Goal: Information Seeking & Learning: Find specific fact

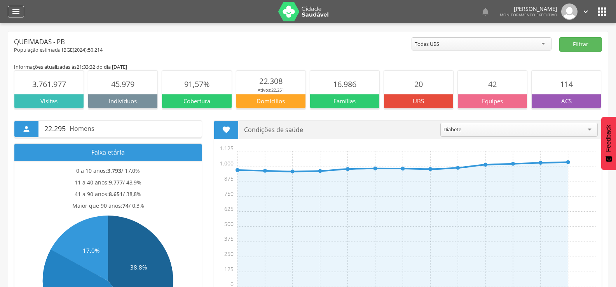
click at [21, 14] on div "" at bounding box center [16, 12] width 16 height 12
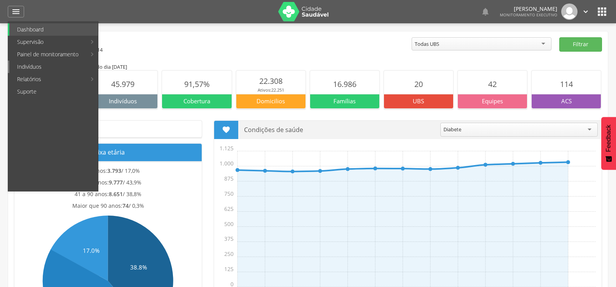
click at [45, 66] on link "Indivíduos" at bounding box center [53, 67] width 89 height 12
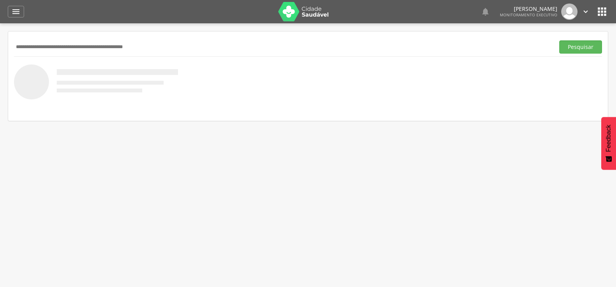
paste input "**********"
click at [559, 40] on button "Pesquisar" at bounding box center [580, 46] width 43 height 13
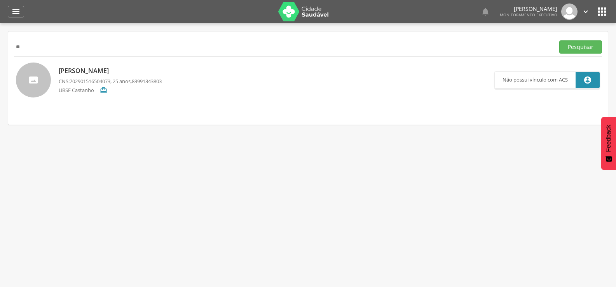
type input "*"
type input "**********"
click at [559, 40] on button "Pesquisar" at bounding box center [580, 46] width 43 height 13
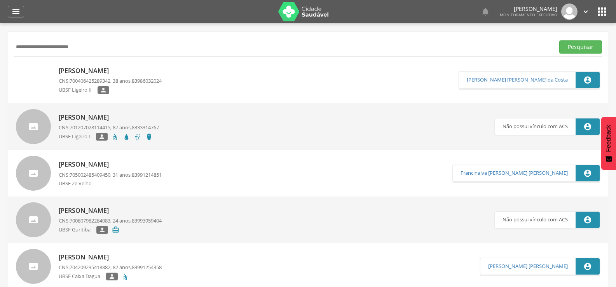
click at [110, 72] on p "[PERSON_NAME]" at bounding box center [110, 70] width 103 height 9
type input "**********"
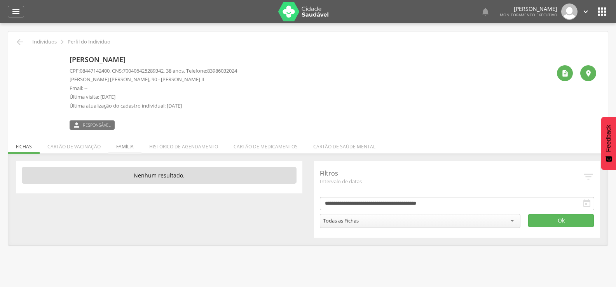
click at [134, 145] on li "Família" at bounding box center [124, 145] width 33 height 18
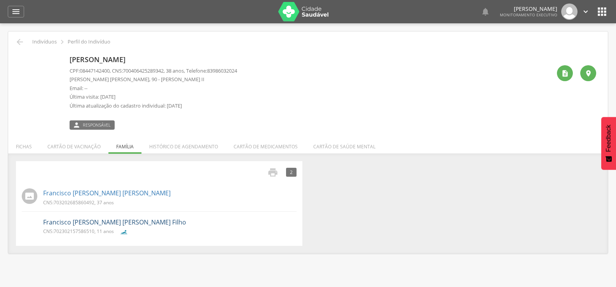
click at [61, 223] on link "Francisco [PERSON_NAME] [PERSON_NAME] Filho" at bounding box center [114, 222] width 143 height 9
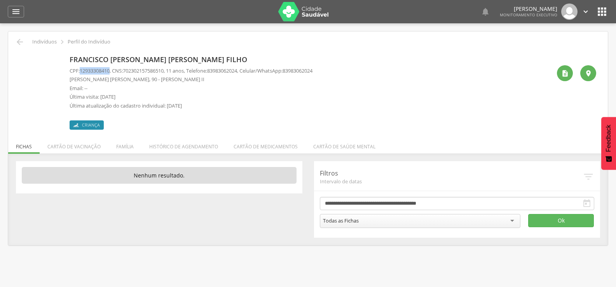
drag, startPoint x: 80, startPoint y: 71, endPoint x: 112, endPoint y: 70, distance: 31.1
click at [112, 70] on p "CPF: 12933308410 , CNS: [PHONE_NUMBER] , 11 anos, Telefone: [PHONE_NUMBER] , Ce…" at bounding box center [191, 70] width 243 height 7
copy span "12933308410"
click at [15, 14] on icon "" at bounding box center [15, 11] width 9 height 9
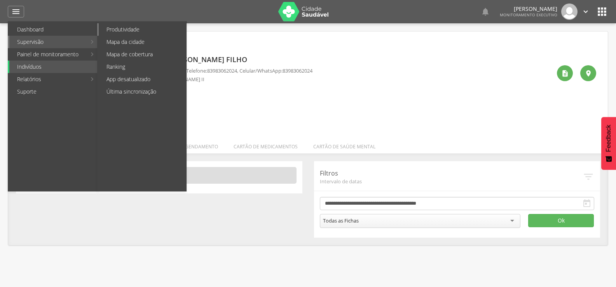
click at [110, 30] on link "Produtividade" at bounding box center [142, 29] width 87 height 12
type input "**********"
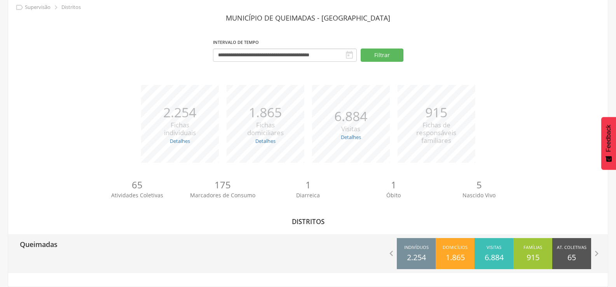
click at [50, 244] on p "Queimadas" at bounding box center [39, 242] width 38 height 16
type input "**********"
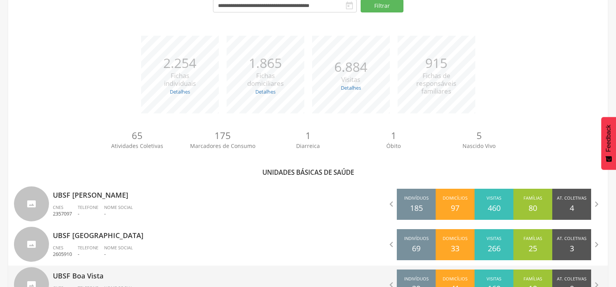
scroll to position [151, 0]
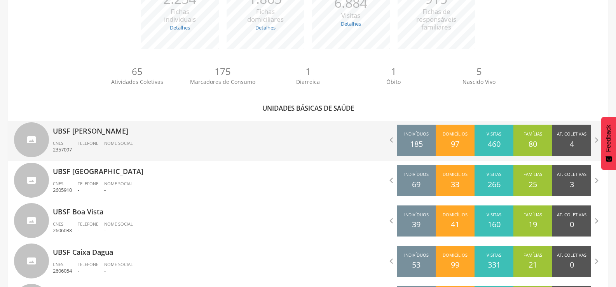
click at [77, 136] on p "UBSF [PERSON_NAME]" at bounding box center [178, 129] width 250 height 16
type input "**********"
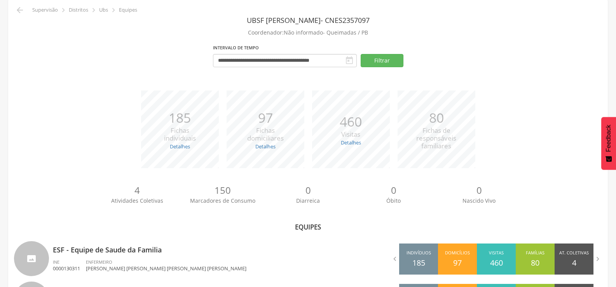
scroll to position [79, 0]
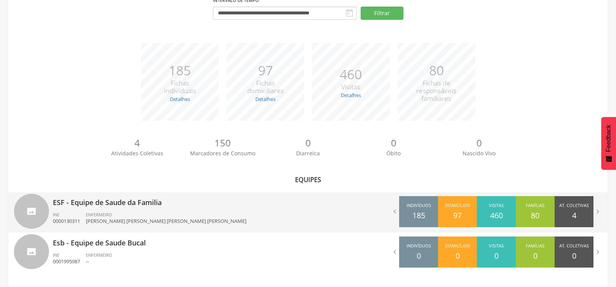
click at [133, 205] on p "ESF - Equipe de Saude da Familia" at bounding box center [178, 200] width 250 height 16
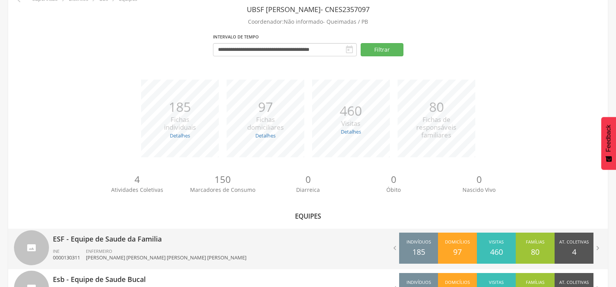
type input "**********"
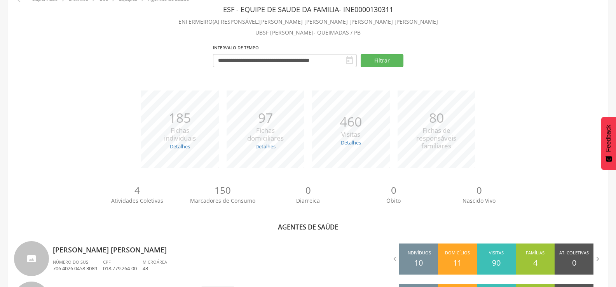
scroll to position [151, 0]
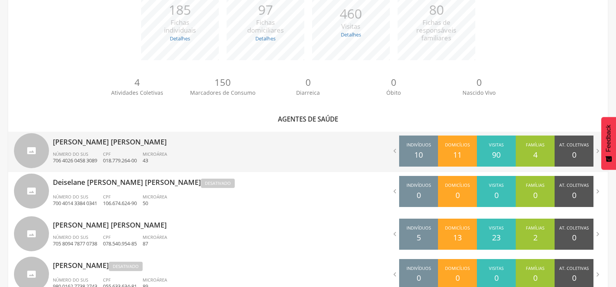
click at [86, 145] on p "[PERSON_NAME] [PERSON_NAME]" at bounding box center [178, 140] width 250 height 16
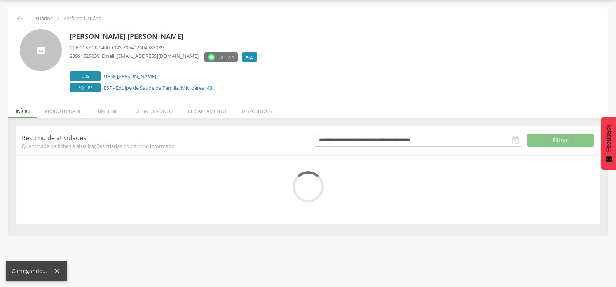
scroll to position [44, 0]
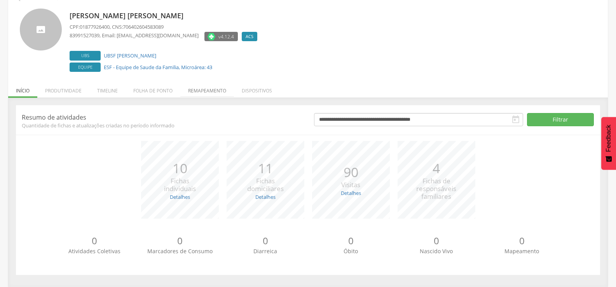
click at [214, 93] on li "Remapeamento" at bounding box center [207, 89] width 54 height 18
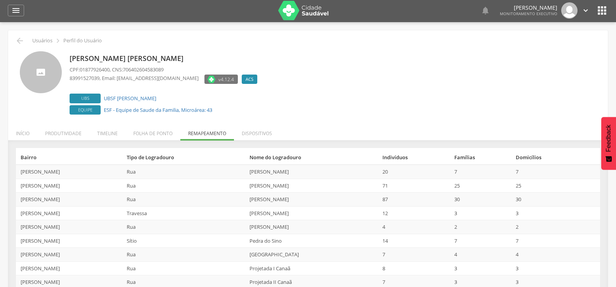
scroll to position [0, 0]
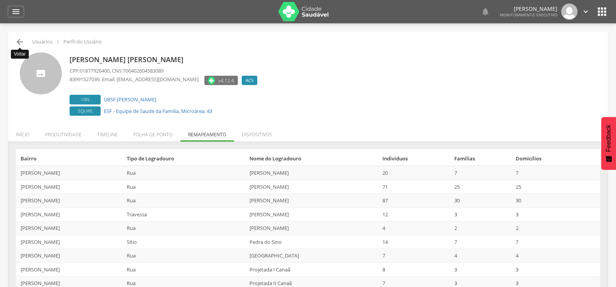
click at [22, 42] on icon "" at bounding box center [19, 41] width 9 height 9
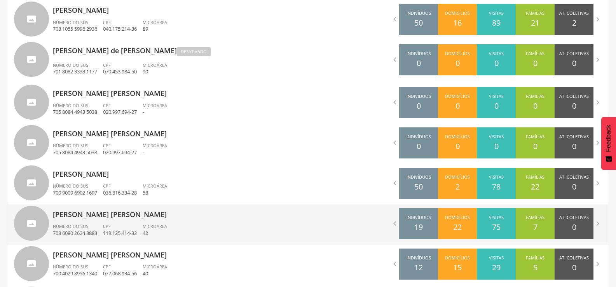
scroll to position [490, 0]
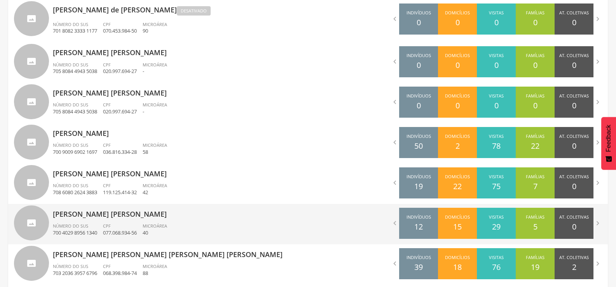
click at [82, 215] on p "[PERSON_NAME] [PERSON_NAME]" at bounding box center [178, 212] width 250 height 16
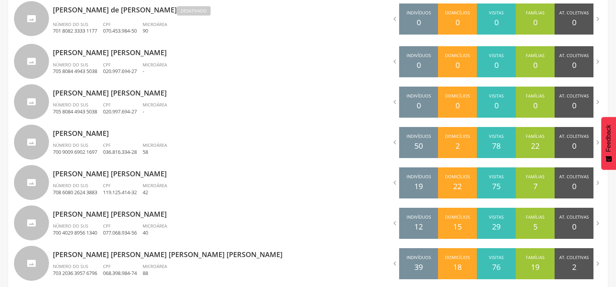
scroll to position [23, 0]
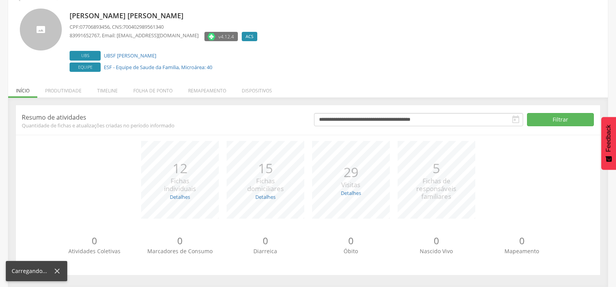
click at [208, 92] on li "Remapeamento" at bounding box center [207, 89] width 54 height 18
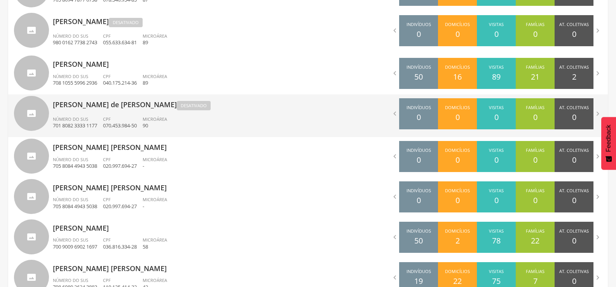
scroll to position [334, 0]
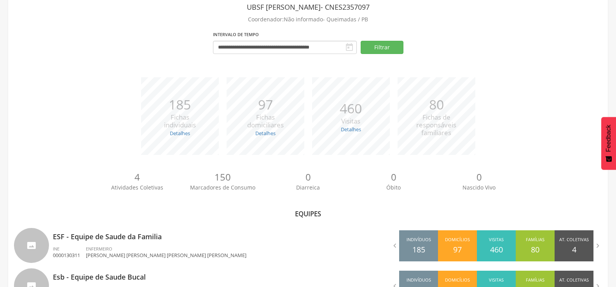
scroll to position [79, 0]
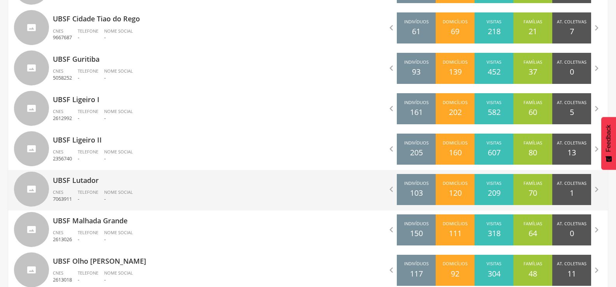
scroll to position [507, 0]
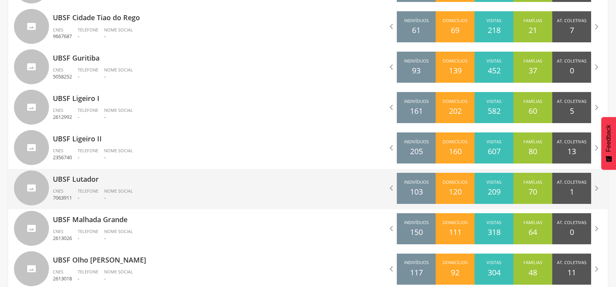
click at [69, 180] on p "UBSF Lutador" at bounding box center [178, 177] width 250 height 16
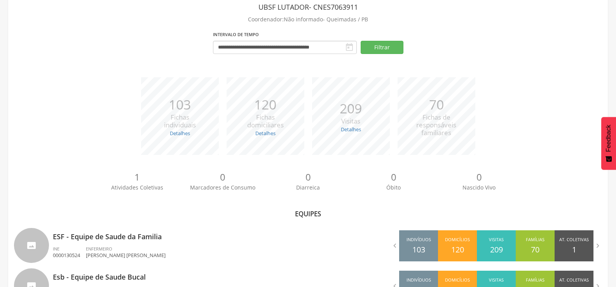
scroll to position [79, 0]
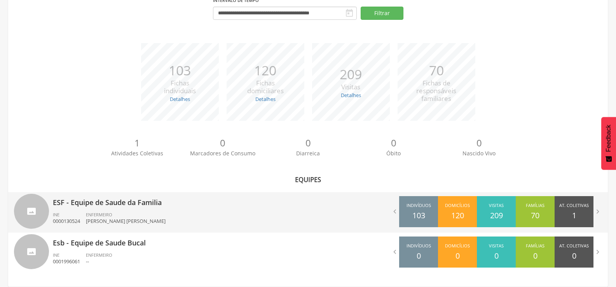
click at [124, 201] on p "ESF - Equipe de Saude da Familia" at bounding box center [178, 200] width 250 height 16
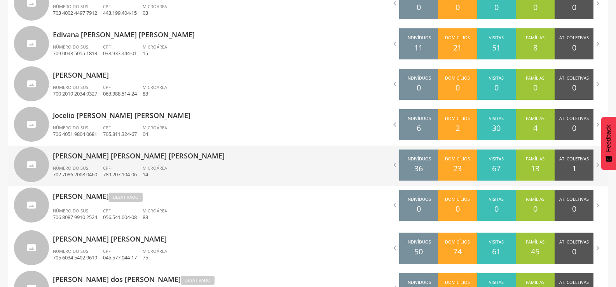
scroll to position [337, 0]
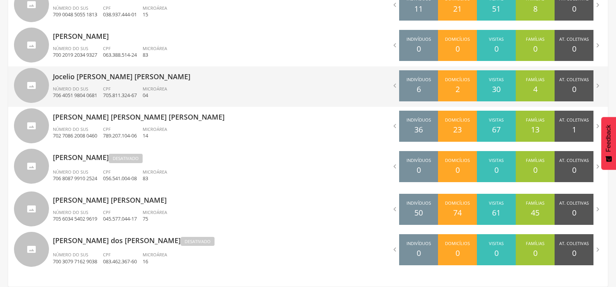
click at [77, 80] on p "Jocelio [PERSON_NAME] [PERSON_NAME]" at bounding box center [178, 74] width 250 height 16
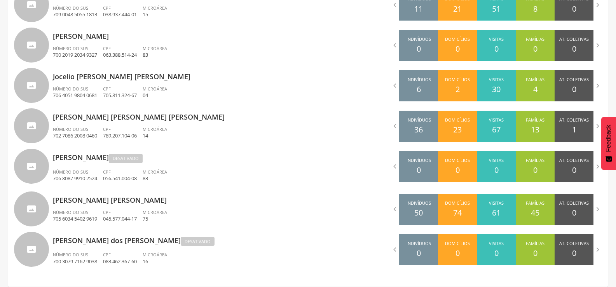
scroll to position [23, 0]
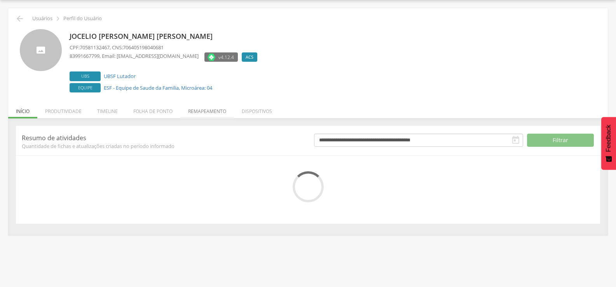
click at [199, 109] on div " Usuários  Perfil do Usuário Jocelio [PERSON_NAME] [PERSON_NAME] CPF: 7058113…" at bounding box center [308, 121] width 600 height 227
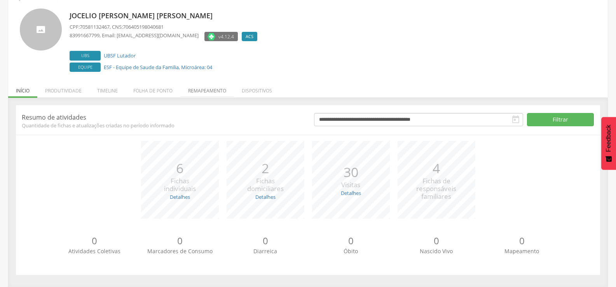
click at [213, 91] on li "Remapeamento" at bounding box center [207, 89] width 54 height 18
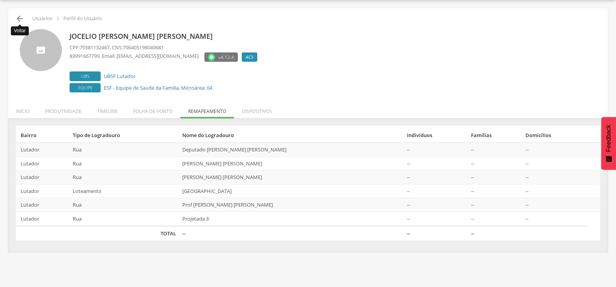
click at [17, 18] on icon "" at bounding box center [19, 18] width 9 height 9
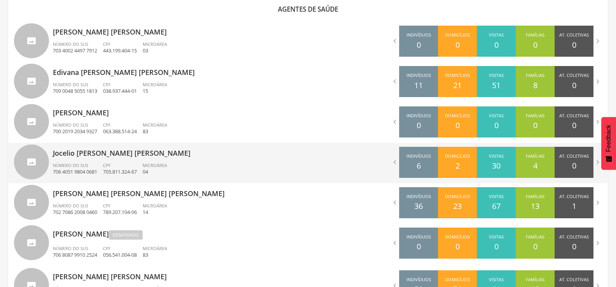
scroll to position [221, 0]
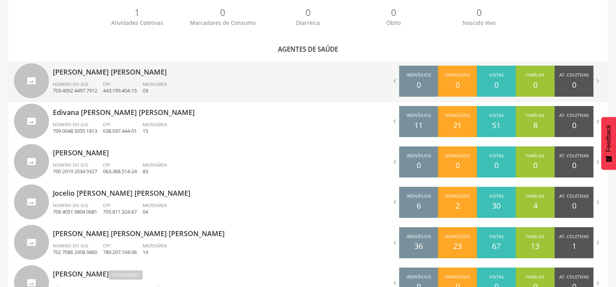
click at [77, 73] on p "[PERSON_NAME] [PERSON_NAME]" at bounding box center [178, 70] width 250 height 16
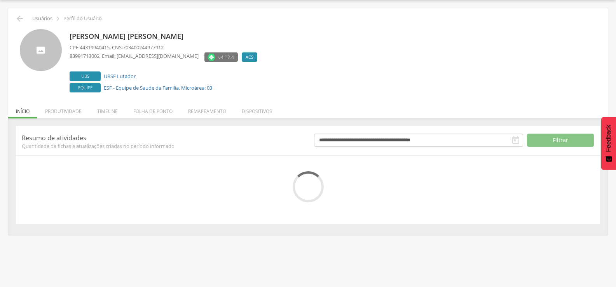
scroll to position [44, 0]
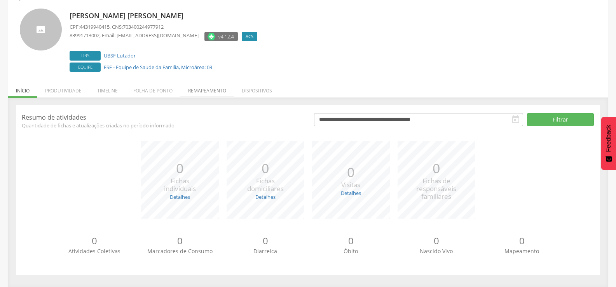
click at [204, 89] on li "Remapeamento" at bounding box center [207, 89] width 54 height 18
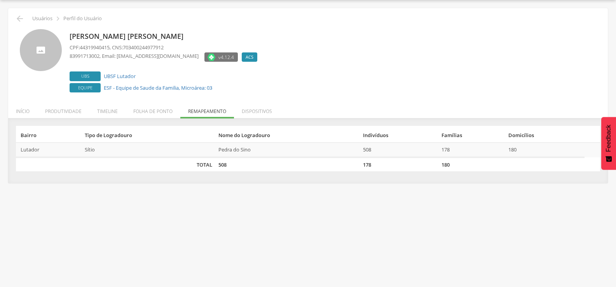
scroll to position [23, 0]
click at [18, 19] on icon "" at bounding box center [19, 18] width 9 height 9
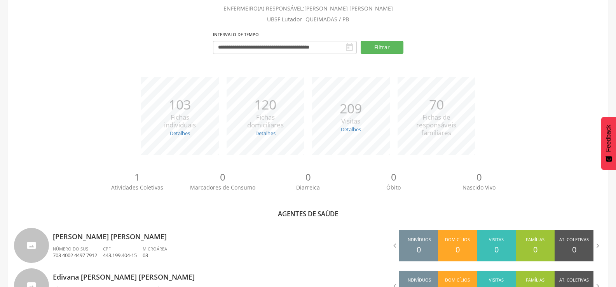
scroll to position [221, 0]
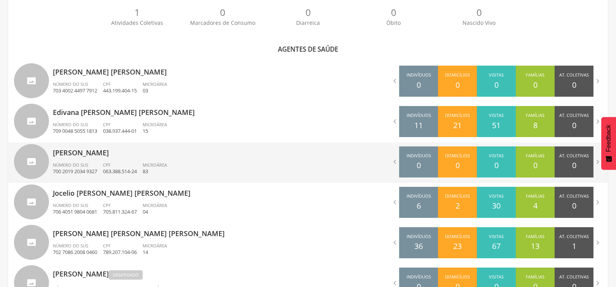
click at [99, 157] on p "[PERSON_NAME]" at bounding box center [178, 151] width 250 height 16
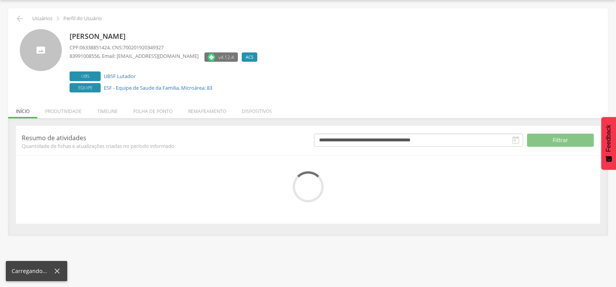
scroll to position [44, 0]
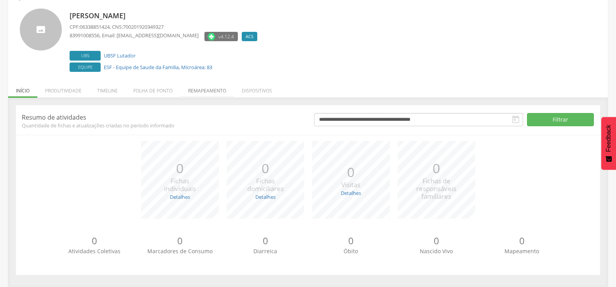
click at [206, 90] on li "Remapeamento" at bounding box center [207, 89] width 54 height 18
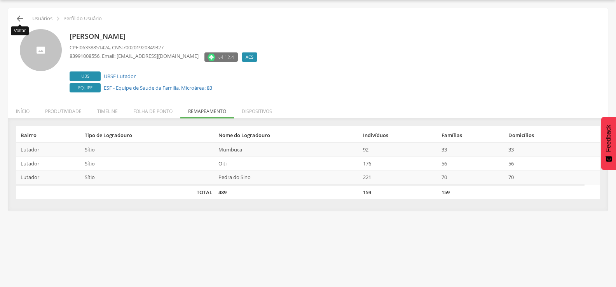
click at [19, 20] on icon "" at bounding box center [19, 18] width 9 height 9
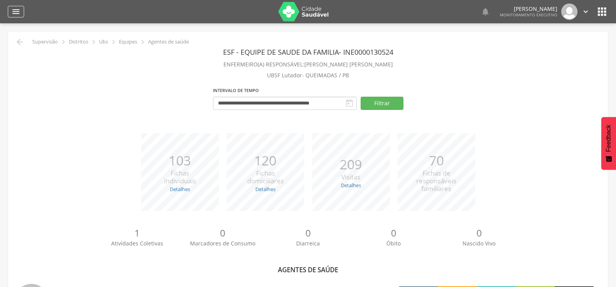
click at [12, 11] on icon "" at bounding box center [15, 11] width 9 height 9
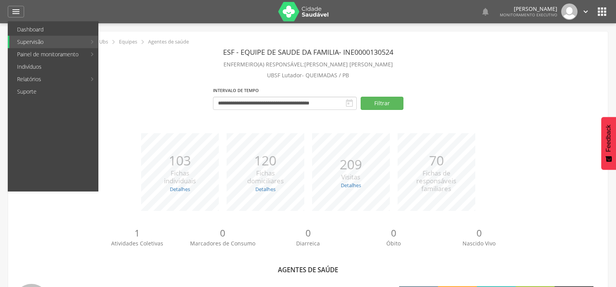
drag, startPoint x: 46, startPoint y: 224, endPoint x: 52, endPoint y: 189, distance: 35.2
click at [47, 220] on div "1 Atividades Coletivas 0 Marcadores de Consumo 0 Diarreica 0 Óbito 0 Nascido Vi…" at bounding box center [308, 240] width 588 height 43
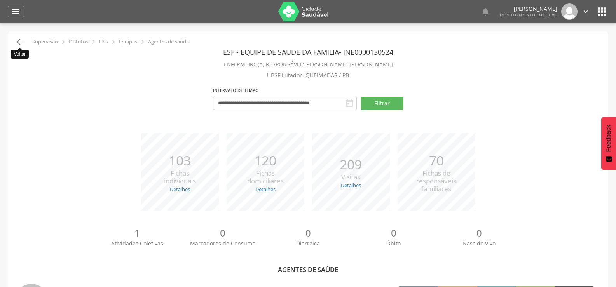
click at [19, 41] on icon "" at bounding box center [19, 41] width 9 height 9
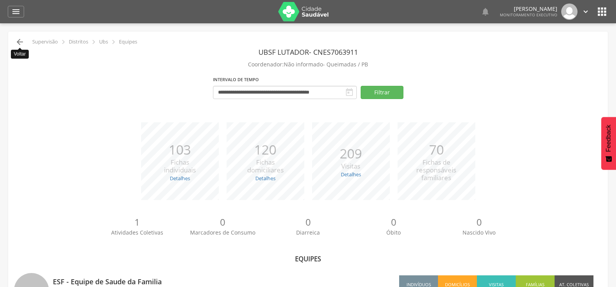
click at [24, 42] on icon "" at bounding box center [19, 41] width 9 height 9
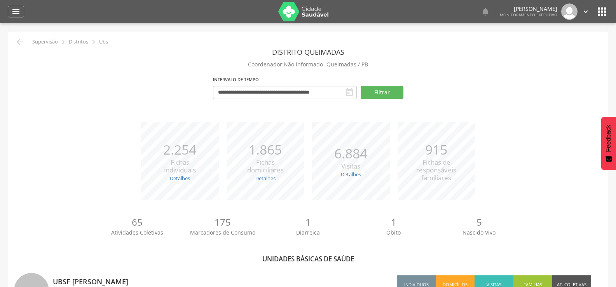
click at [591, 8] on div "  Lorem ipsum dolor sit amet, sed do eiusmod tempor incididunt ut labore et d…" at bounding box center [320, 11] width 577 height 23
click at [584, 14] on icon "" at bounding box center [586, 11] width 9 height 9
click at [542, 46] on link "Sair" at bounding box center [558, 45] width 61 height 10
